Goal: Find specific page/section: Find specific page/section

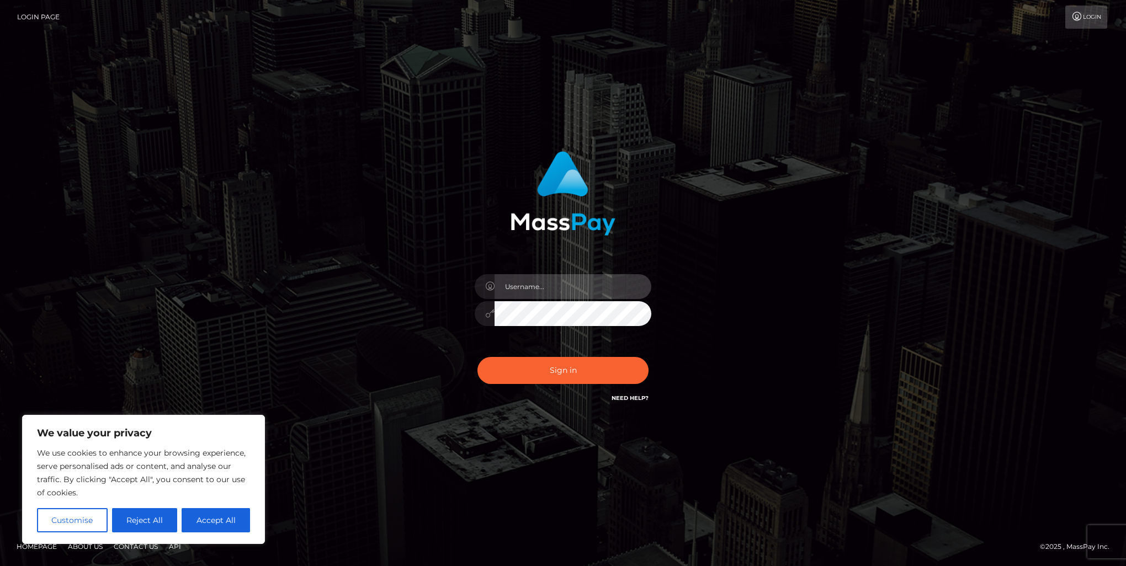
type input "[PERSON_NAME].of"
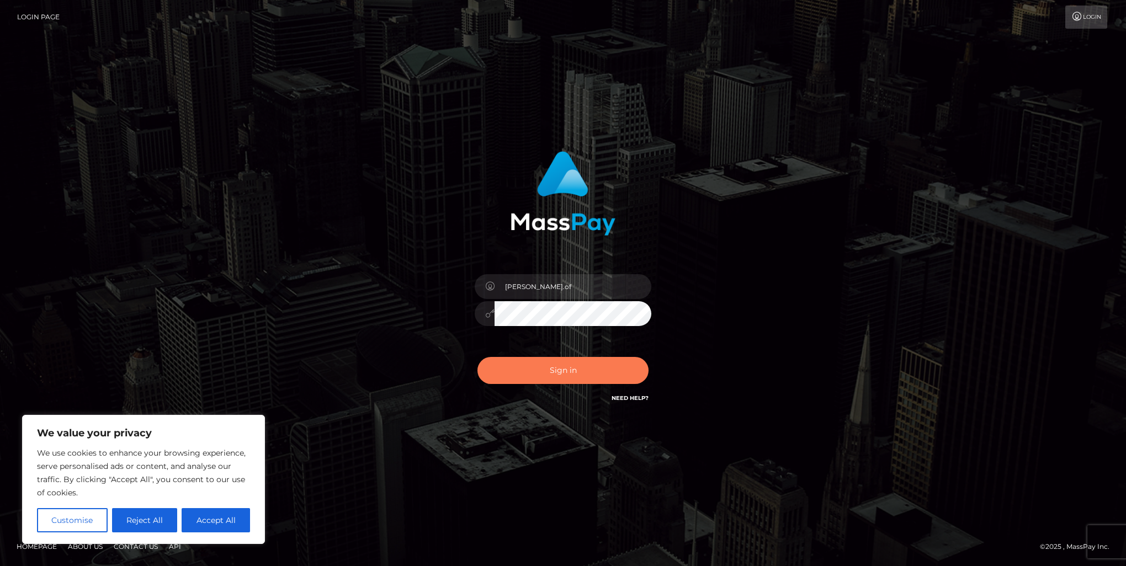
click at [587, 375] on button "Sign in" at bounding box center [562, 370] width 171 height 27
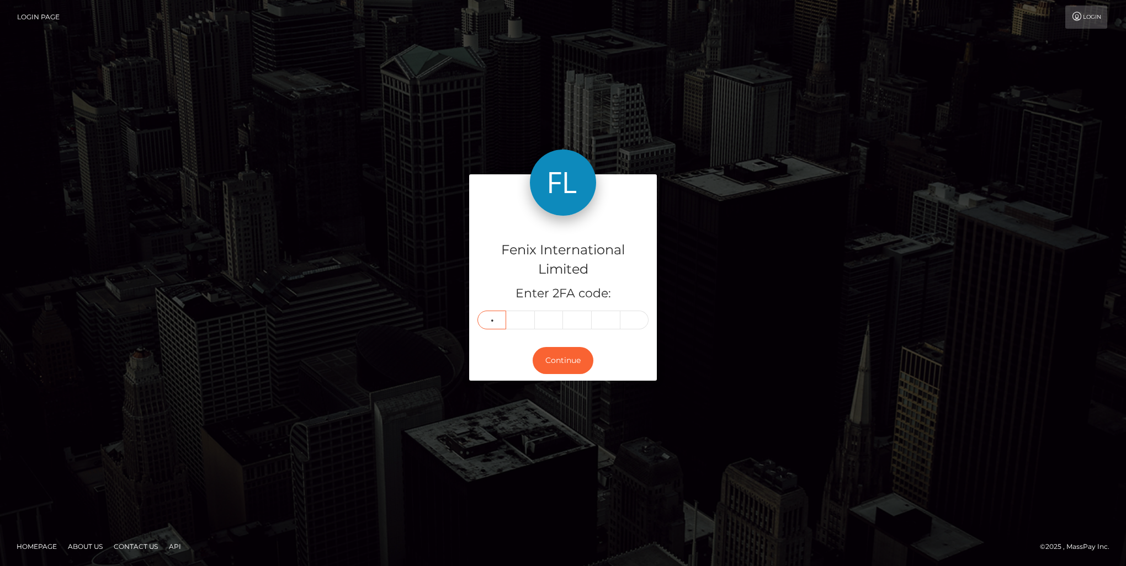
type input "1"
type input "4"
type input "8"
type input "4"
type input "3"
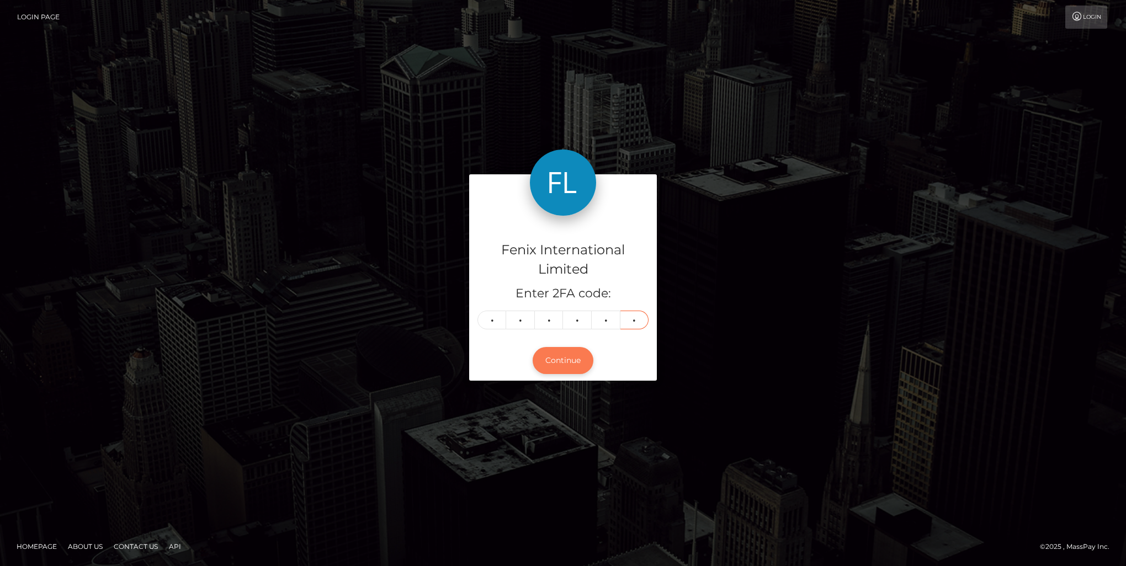
type input "0"
click at [546, 368] on button "Continue" at bounding box center [563, 360] width 61 height 27
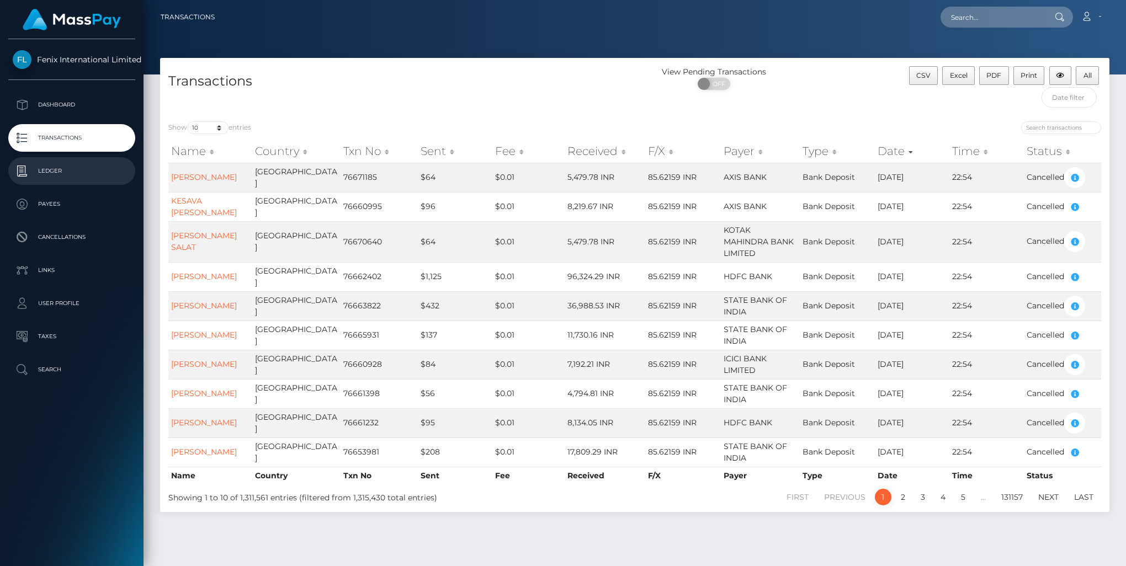
click at [54, 169] on p "Ledger" at bounding box center [72, 171] width 118 height 17
